Goal: Task Accomplishment & Management: Use online tool/utility

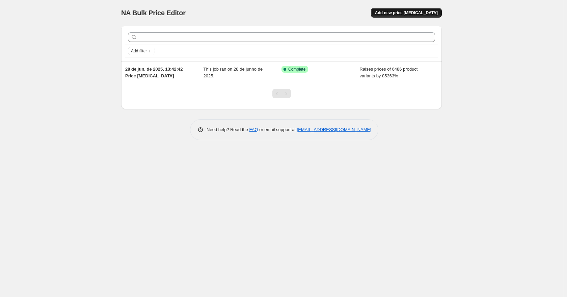
click at [417, 12] on span "Add new price [MEDICAL_DATA]" at bounding box center [406, 12] width 63 height 5
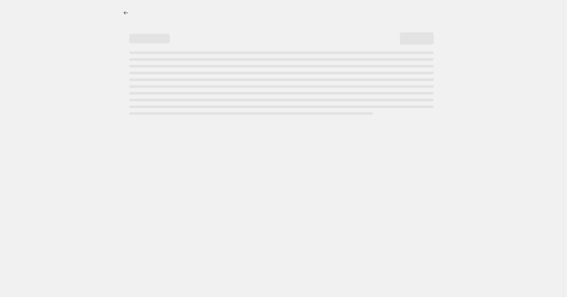
select select "percentage"
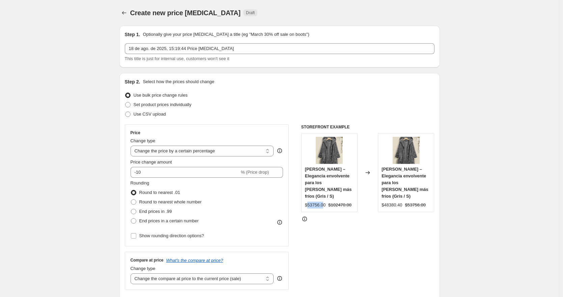
drag, startPoint x: 311, startPoint y: 199, endPoint x: 326, endPoint y: 198, distance: 15.6
click at [326, 202] on div "$53756.00" at bounding box center [315, 205] width 21 height 7
click at [322, 202] on div "$53756.00" at bounding box center [315, 205] width 21 height 7
drag, startPoint x: 310, startPoint y: 198, endPoint x: 323, endPoint y: 197, distance: 12.9
click at [323, 202] on div "$53756.00" at bounding box center [315, 205] width 21 height 7
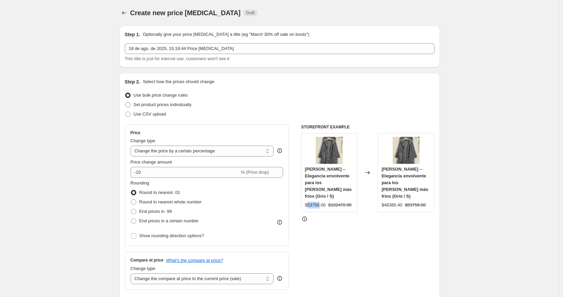
copy div "53756"
click at [145, 172] on input "-10" at bounding box center [185, 172] width 109 height 11
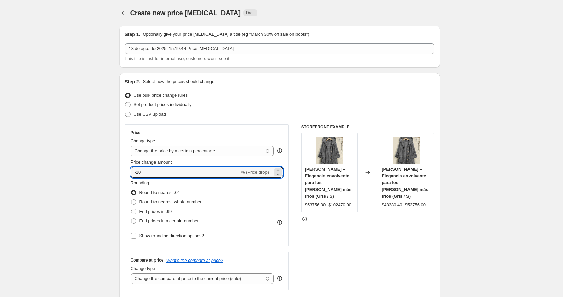
type input "-1"
type input "-98.04"
click at [325, 229] on div "STOREFRONT EXAMPLE [PERSON_NAME] – Elegancia envolvente para los [PERSON_NAME] …" at bounding box center [367, 206] width 133 height 165
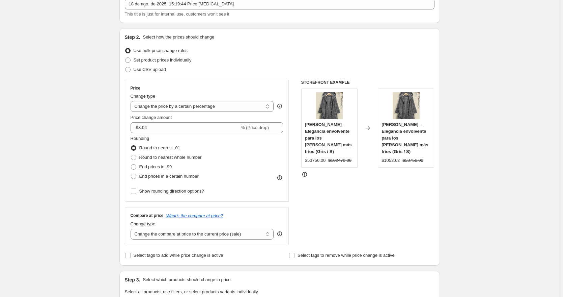
scroll to position [21, 0]
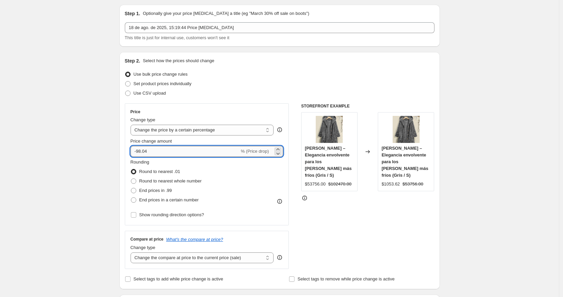
click at [140, 152] on input "-98.04" at bounding box center [185, 151] width 109 height 11
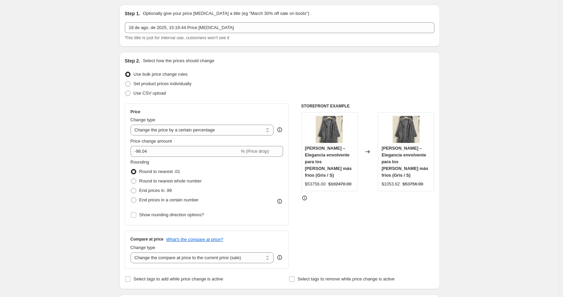
click at [416, 221] on div "STOREFRONT EXAMPLE [PERSON_NAME] – Elegancia envolvente para los [PERSON_NAME] …" at bounding box center [367, 185] width 133 height 165
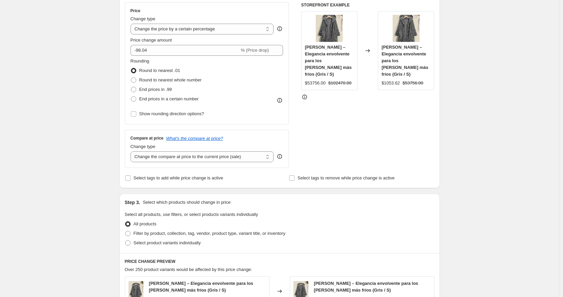
scroll to position [135, 0]
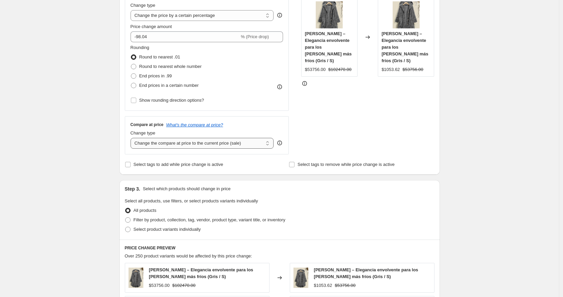
click at [270, 145] on select "Change the compare at price to the current price (sale) Change the compare at p…" at bounding box center [202, 143] width 143 height 11
select select "percentage"
click at [132, 138] on select "Change the compare at price to the current price (sale) Change the compare at p…" at bounding box center [202, 143] width 143 height 11
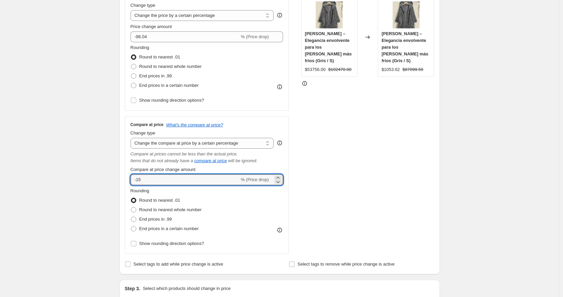
drag, startPoint x: 160, startPoint y: 179, endPoint x: 118, endPoint y: 180, distance: 41.5
click at [118, 180] on div "Step 1. Optionally give your price [MEDICAL_DATA] a title (eg "March 30% off sa…" at bounding box center [277, 247] width 326 height 724
paste input "98.04"
click at [136, 179] on input "98.04" at bounding box center [181, 179] width 101 height 11
type input "-98.04"
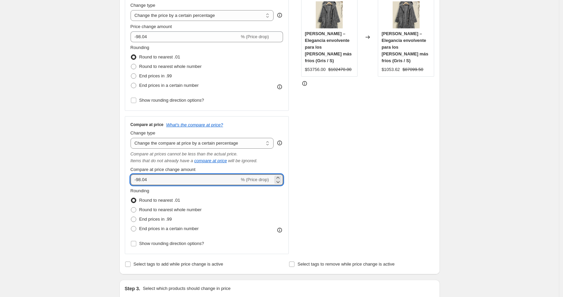
click at [305, 194] on div "STOREFRONT EXAMPLE [PERSON_NAME] – Elegancia envolvente para los [PERSON_NAME] …" at bounding box center [367, 121] width 133 height 265
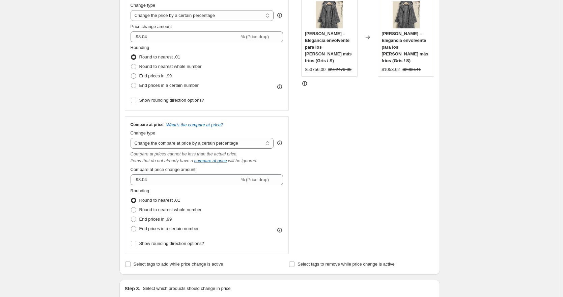
click at [305, 194] on div "STOREFRONT EXAMPLE [PERSON_NAME] – Elegancia envolvente para los [PERSON_NAME] …" at bounding box center [367, 121] width 133 height 265
click at [306, 149] on div "STOREFRONT EXAMPLE [PERSON_NAME] – Elegancia envolvente para los [PERSON_NAME] …" at bounding box center [367, 121] width 133 height 265
click at [322, 141] on div "STOREFRONT EXAMPLE [PERSON_NAME] – Elegancia envolvente para los [PERSON_NAME] …" at bounding box center [367, 121] width 133 height 265
click at [319, 145] on div "STOREFRONT EXAMPLE [PERSON_NAME] – Elegancia envolvente para los [PERSON_NAME] …" at bounding box center [367, 121] width 133 height 265
click at [272, 125] on div "Compare at price What's the compare at price?" at bounding box center [207, 124] width 153 height 5
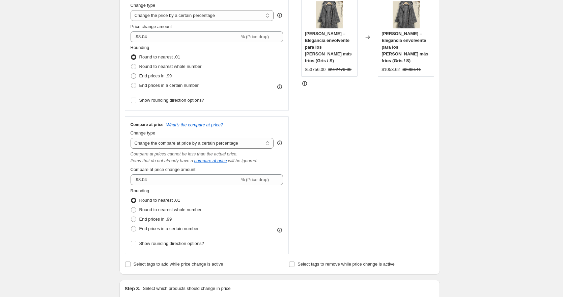
click at [346, 145] on div "STOREFRONT EXAMPLE [PERSON_NAME] – Elegancia envolvente para los [PERSON_NAME] …" at bounding box center [367, 121] width 133 height 265
click at [341, 205] on div "STOREFRONT EXAMPLE [PERSON_NAME] – Elegancia envolvente para los [PERSON_NAME] …" at bounding box center [367, 121] width 133 height 265
click at [324, 207] on div "STOREFRONT EXAMPLE [PERSON_NAME] – Elegancia envolvente para los [PERSON_NAME] …" at bounding box center [367, 121] width 133 height 265
click at [324, 208] on div "STOREFRONT EXAMPLE [PERSON_NAME] – Elegancia envolvente para los [PERSON_NAME] …" at bounding box center [367, 121] width 133 height 265
click at [308, 218] on div "STOREFRONT EXAMPLE [PERSON_NAME] – Elegancia envolvente para los [PERSON_NAME] …" at bounding box center [367, 121] width 133 height 265
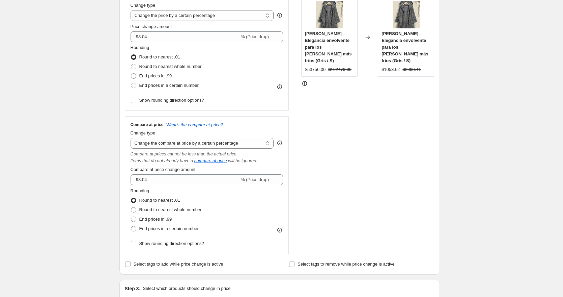
click at [305, 207] on div "STOREFRONT EXAMPLE [PERSON_NAME] – Elegancia envolvente para los [PERSON_NAME] …" at bounding box center [367, 121] width 133 height 265
click at [319, 198] on div "STOREFRONT EXAMPLE [PERSON_NAME] – Elegancia envolvente para los [PERSON_NAME] …" at bounding box center [367, 121] width 133 height 265
click at [136, 220] on span at bounding box center [133, 218] width 5 height 5
click at [131, 217] on input "End prices in .99" at bounding box center [131, 216] width 0 height 0
radio input "true"
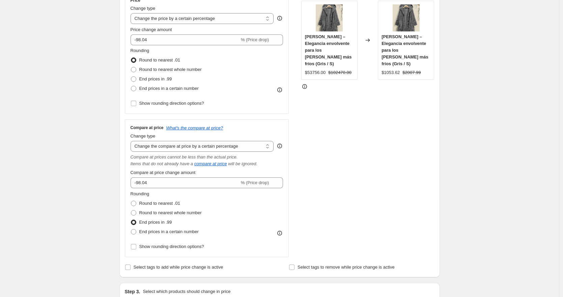
scroll to position [129, 0]
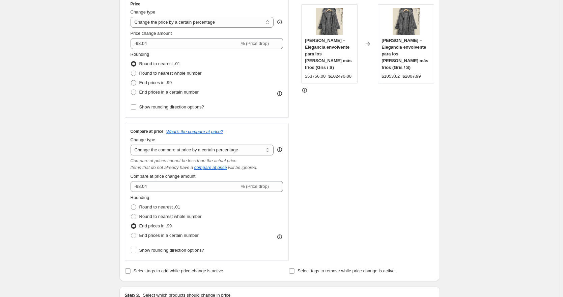
click at [134, 81] on span at bounding box center [133, 82] width 5 height 5
click at [131, 80] on input "End prices in .99" at bounding box center [131, 80] width 0 height 0
radio input "true"
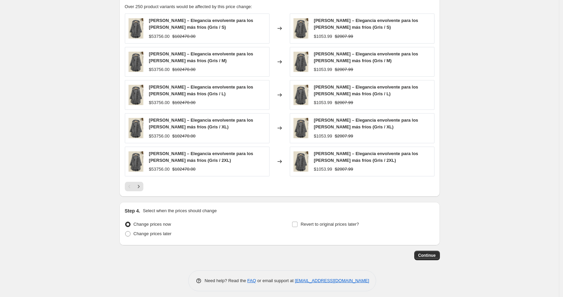
scroll to position [488, 0]
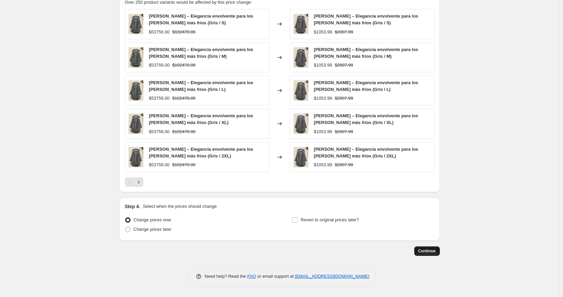
click at [430, 248] on button "Continue" at bounding box center [428, 250] width 26 height 9
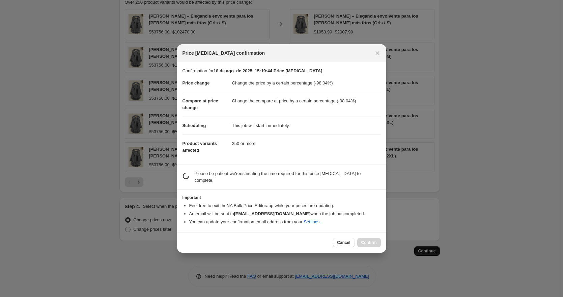
scroll to position [0, 0]
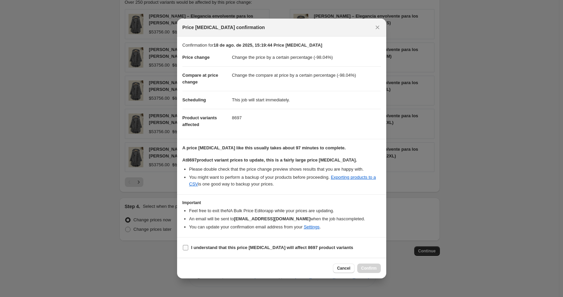
click at [186, 248] on input "I understand that this price [MEDICAL_DATA] will affect 8697 product variants" at bounding box center [185, 247] width 5 height 5
checkbox input "true"
click at [369, 268] on span "Confirm" at bounding box center [370, 267] width 16 height 5
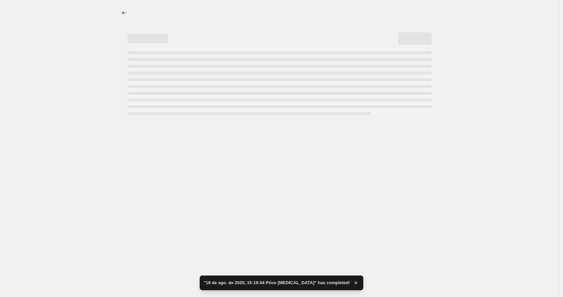
select select "percentage"
